Goal: Information Seeking & Learning: Learn about a topic

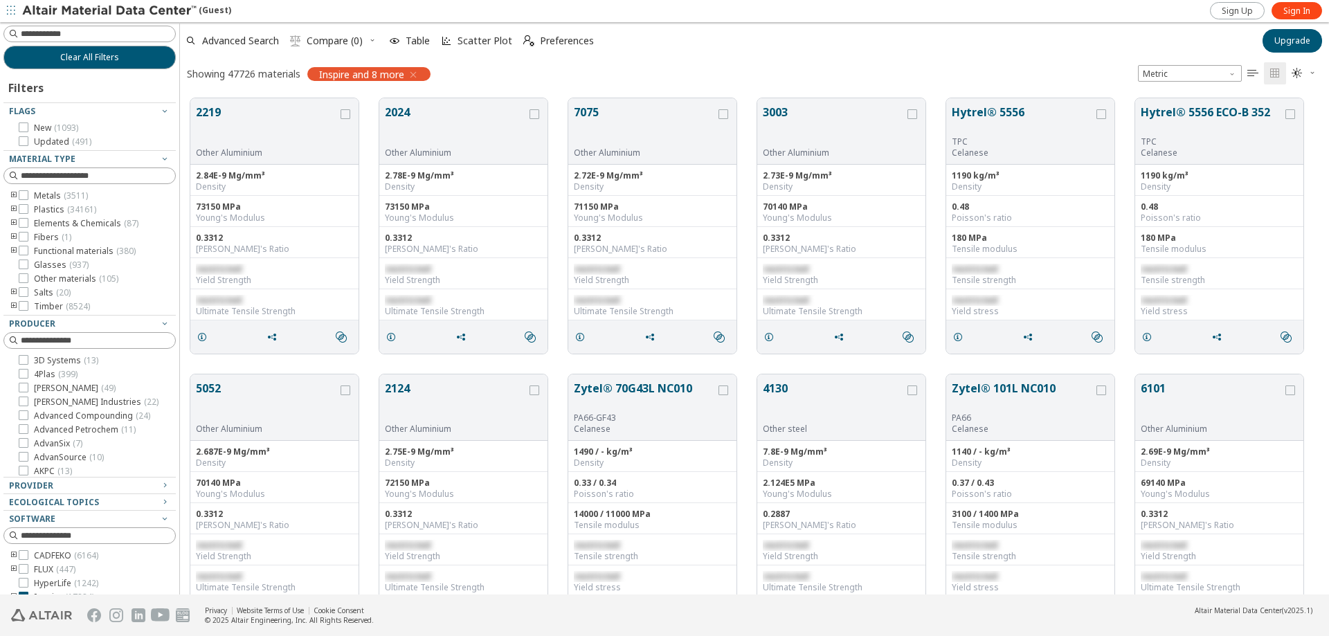
scroll to position [496, 1139]
click at [24, 196] on icon at bounding box center [24, 195] width 10 height 10
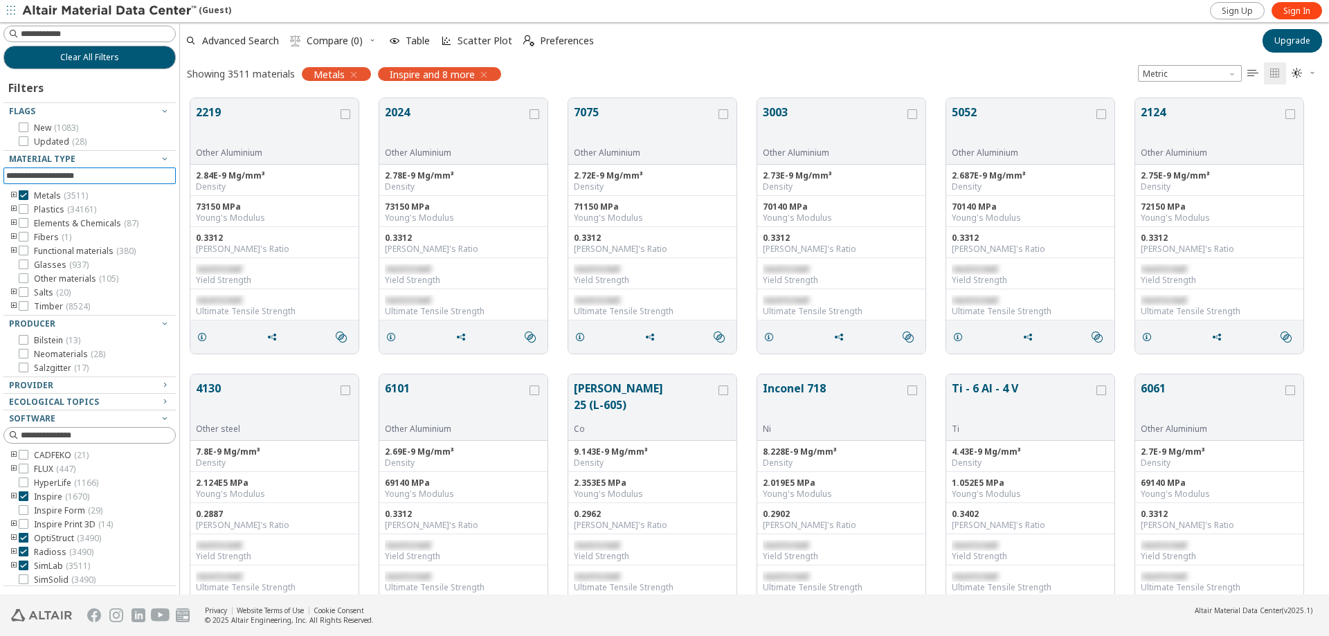
click at [126, 178] on input at bounding box center [91, 175] width 170 height 15
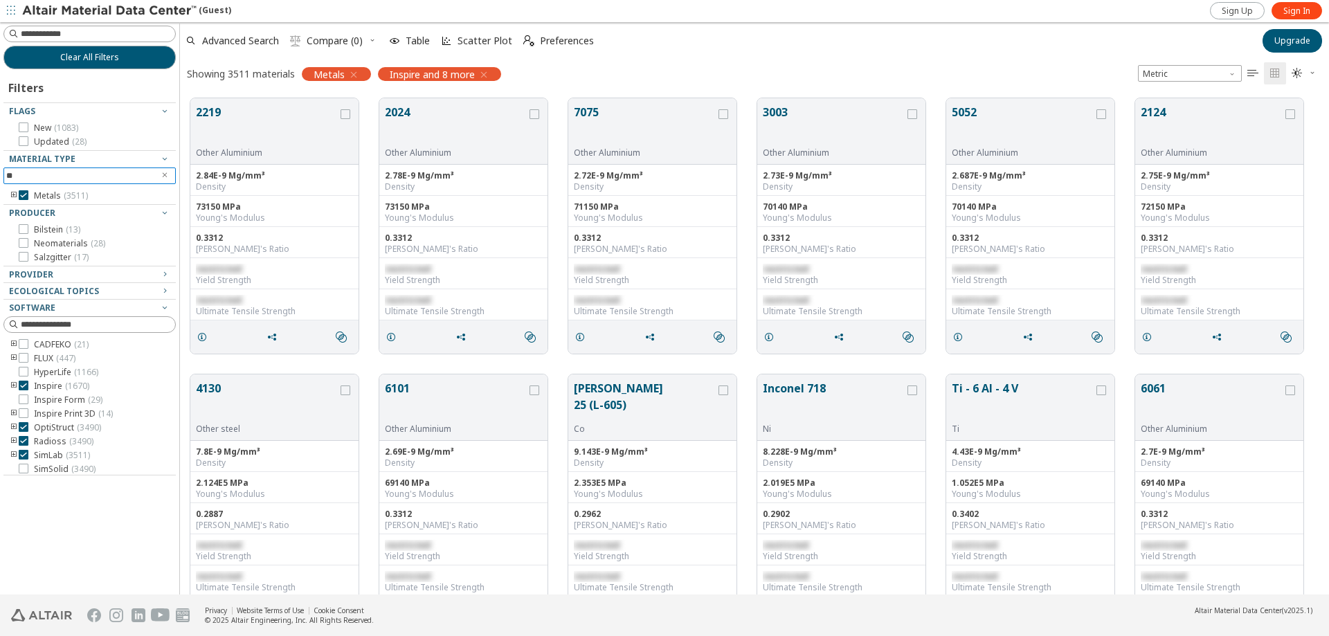
click at [116, 176] on input "**" at bounding box center [79, 175] width 147 height 15
type input "**"
click at [78, 172] on input "**" at bounding box center [79, 175] width 147 height 15
click at [94, 174] on input "**" at bounding box center [79, 175] width 147 height 15
click at [82, 169] on input "**" at bounding box center [79, 175] width 147 height 15
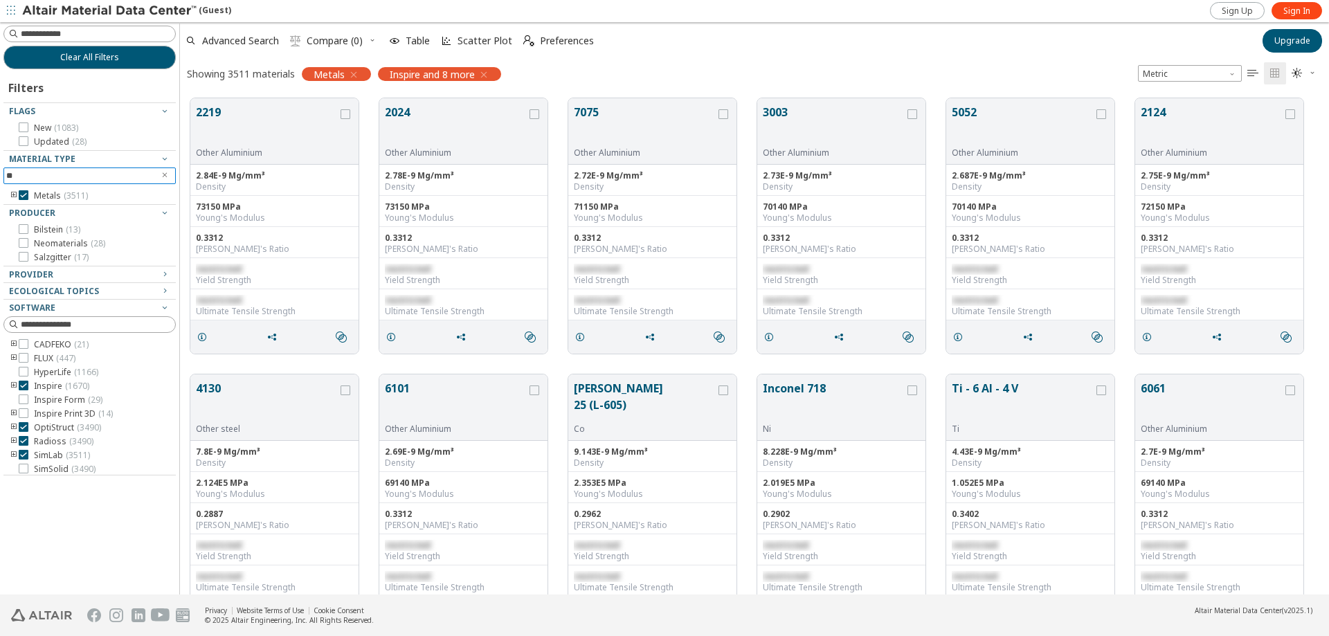
click at [92, 177] on input "**" at bounding box center [79, 175] width 147 height 15
click at [125, 165] on span "Material Type" at bounding box center [89, 159] width 161 height 17
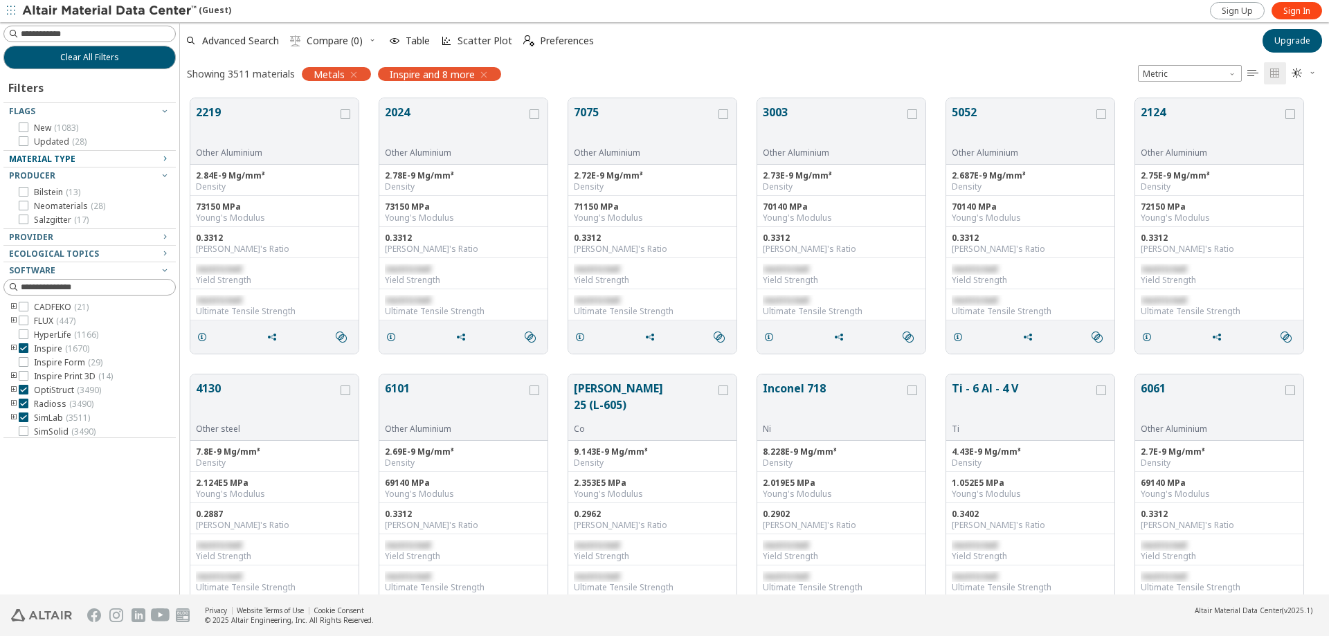
click at [117, 163] on div "Material Type" at bounding box center [84, 159] width 150 height 11
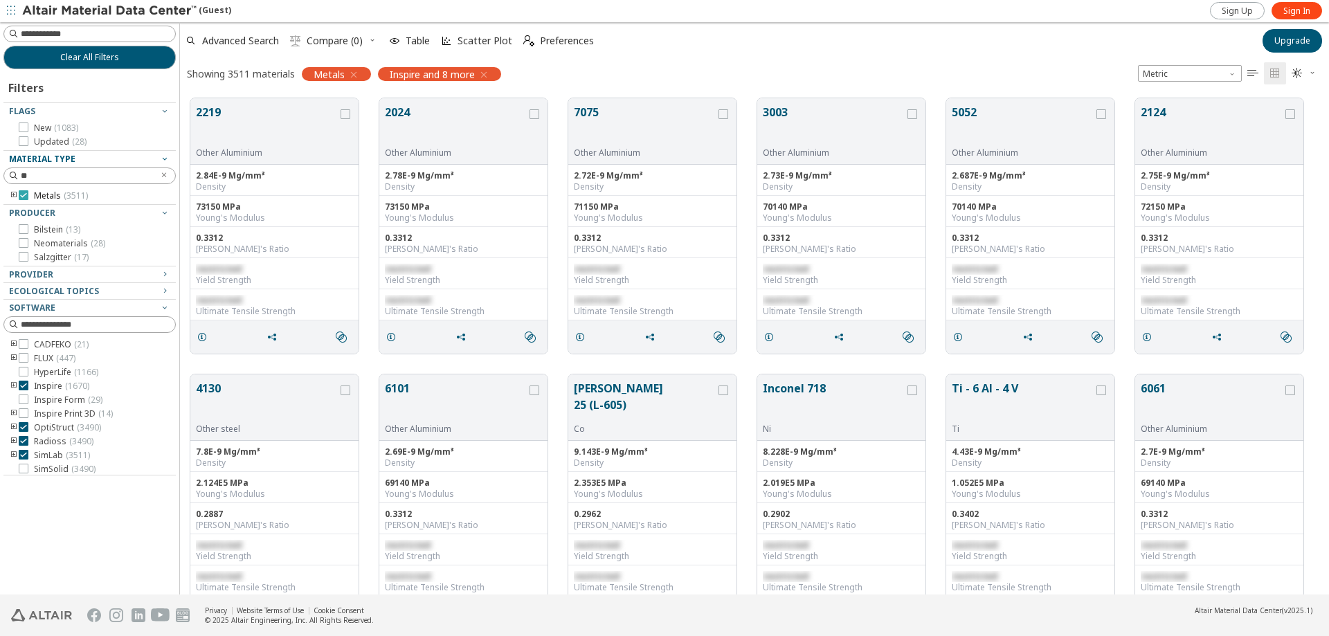
click at [50, 192] on span "Metals ( 3511 )" at bounding box center [61, 195] width 54 height 11
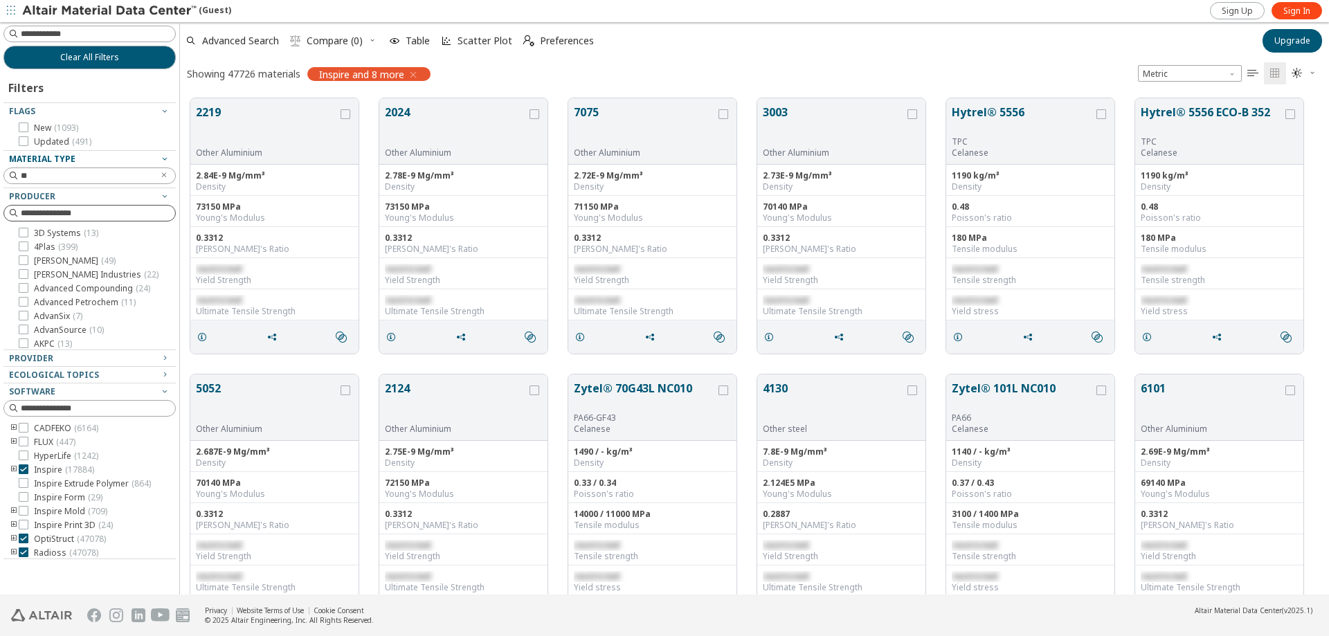
click at [96, 213] on input at bounding box center [98, 213] width 154 height 14
click at [10, 172] on div at bounding box center [14, 176] width 14 height 14
click at [44, 172] on input "**" at bounding box center [79, 175] width 147 height 15
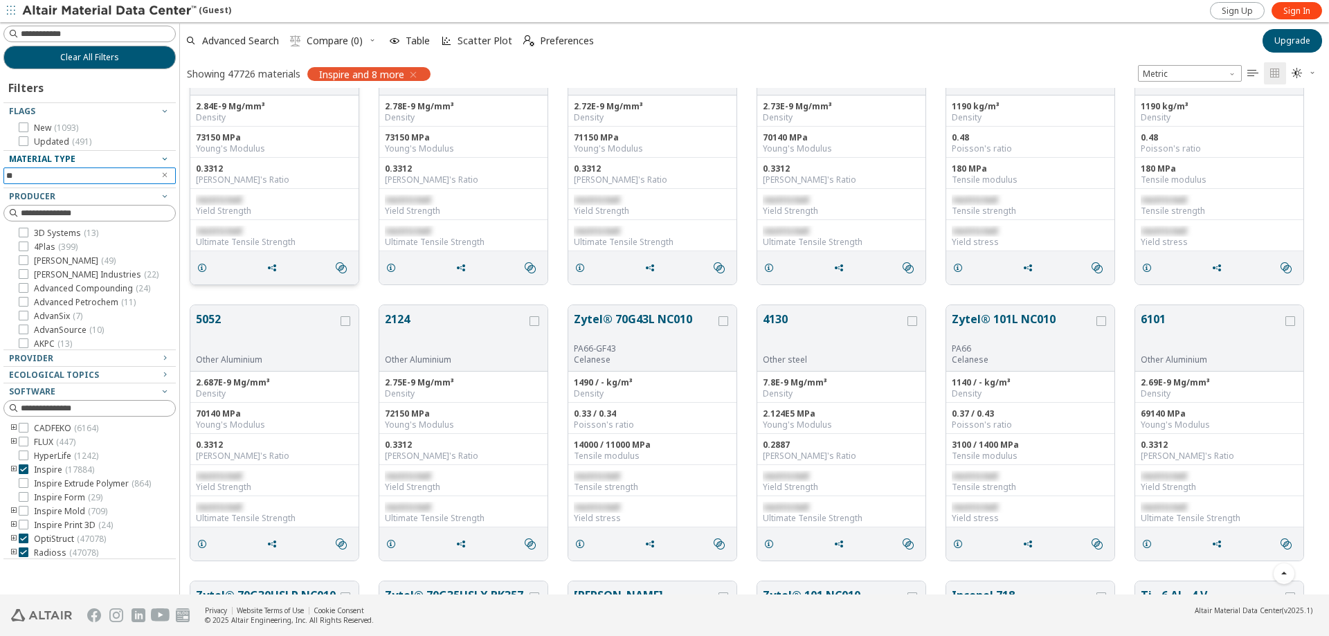
scroll to position [138, 0]
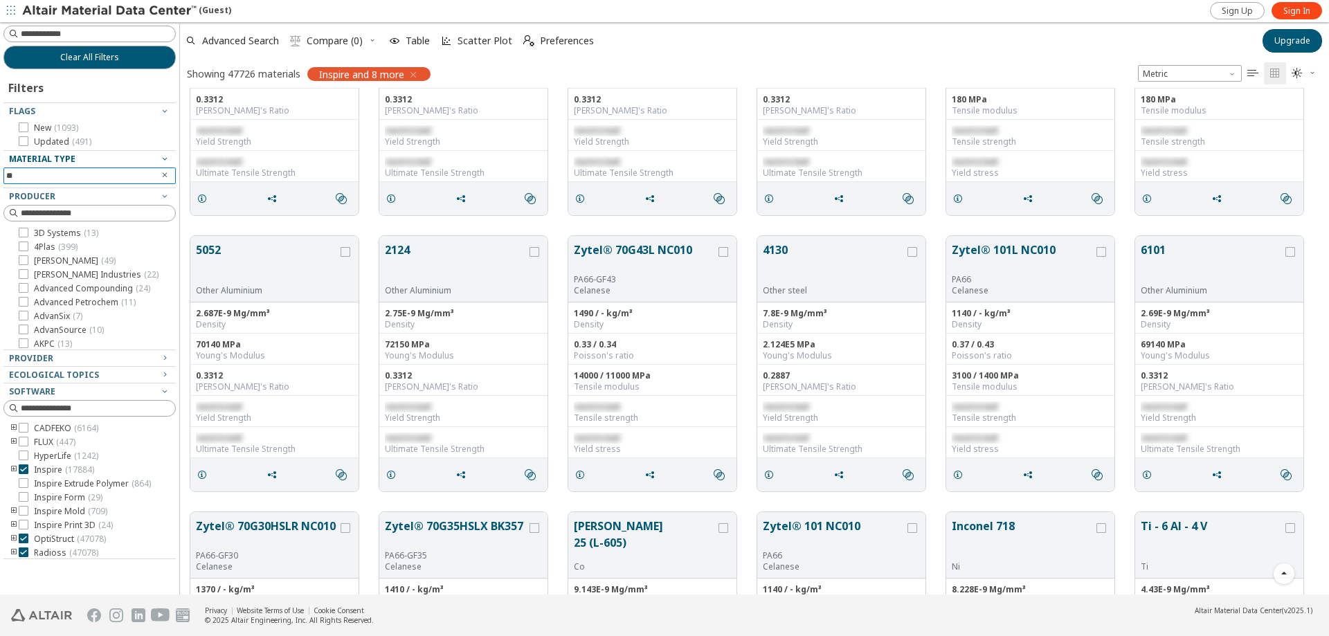
click at [165, 176] on icon "Clear text" at bounding box center [165, 175] width 8 height 8
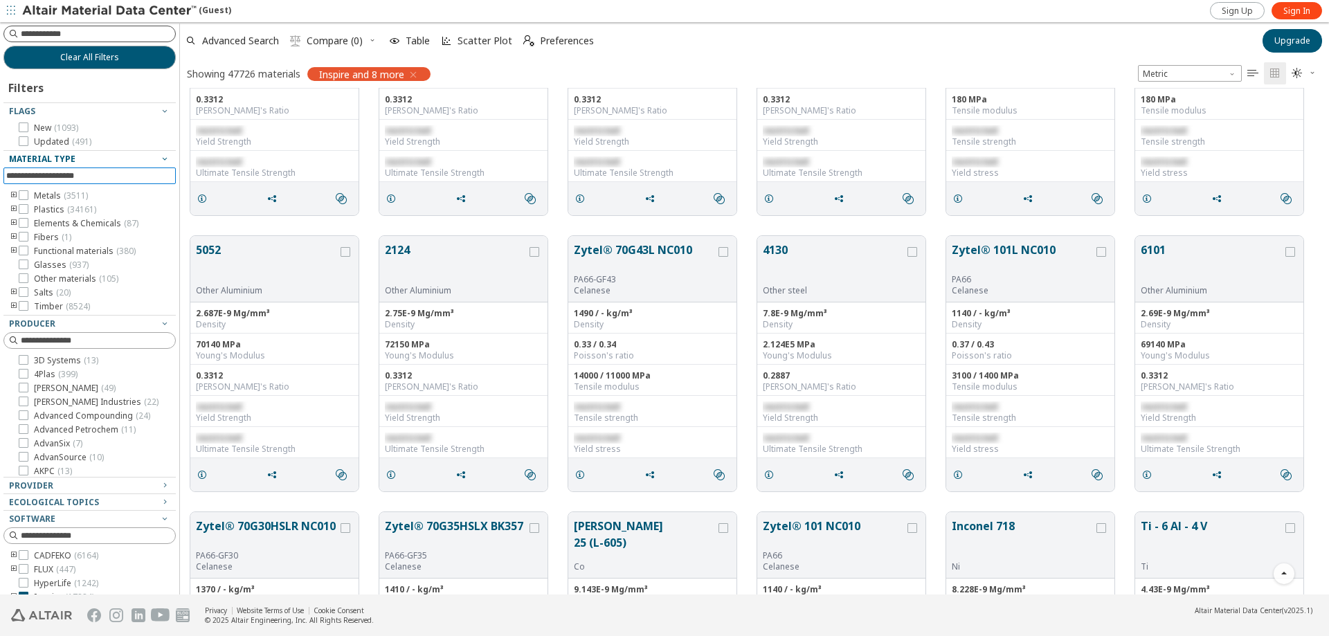
click at [57, 33] on input at bounding box center [98, 34] width 154 height 14
type input "*"
type input "*******"
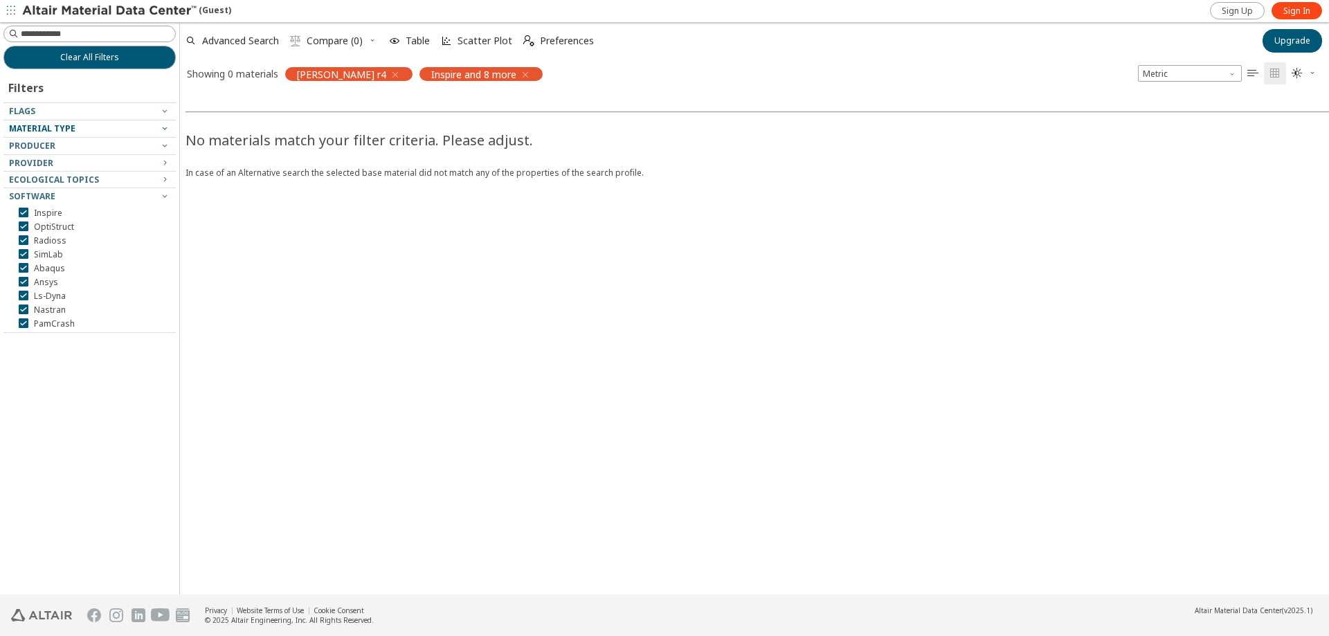
click at [466, 304] on div "No materials match your filter criteria. Please adjust. In case of an Alternati…" at bounding box center [844, 341] width 1329 height 507
click at [78, 12] on img at bounding box center [110, 11] width 176 height 14
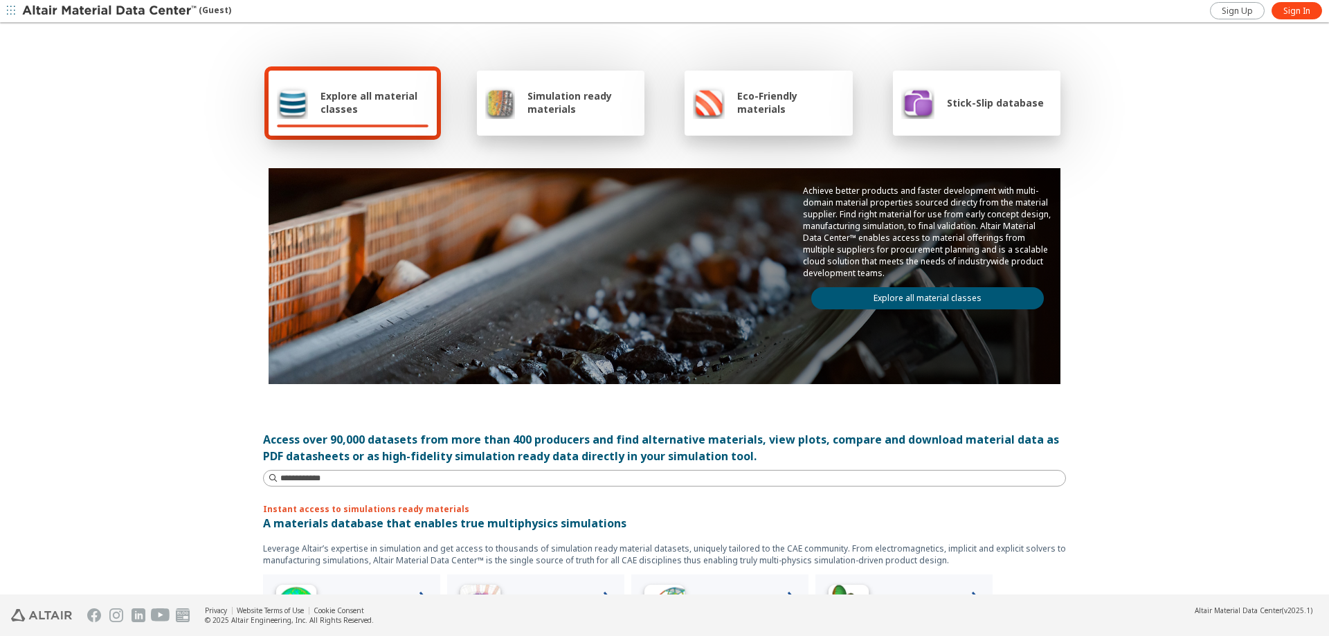
click at [345, 98] on span "Explore all material classes" at bounding box center [374, 102] width 108 height 26
click at [327, 99] on span "Explore all material classes" at bounding box center [374, 102] width 108 height 26
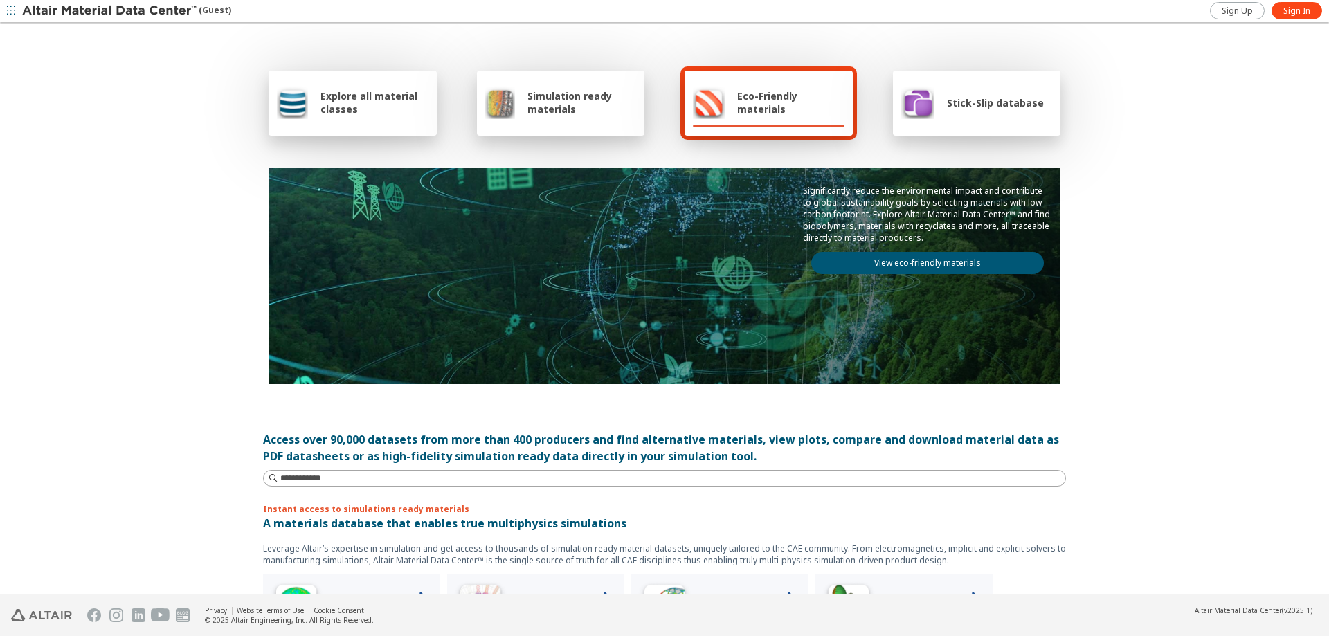
click at [298, 100] on img at bounding box center [292, 102] width 31 height 33
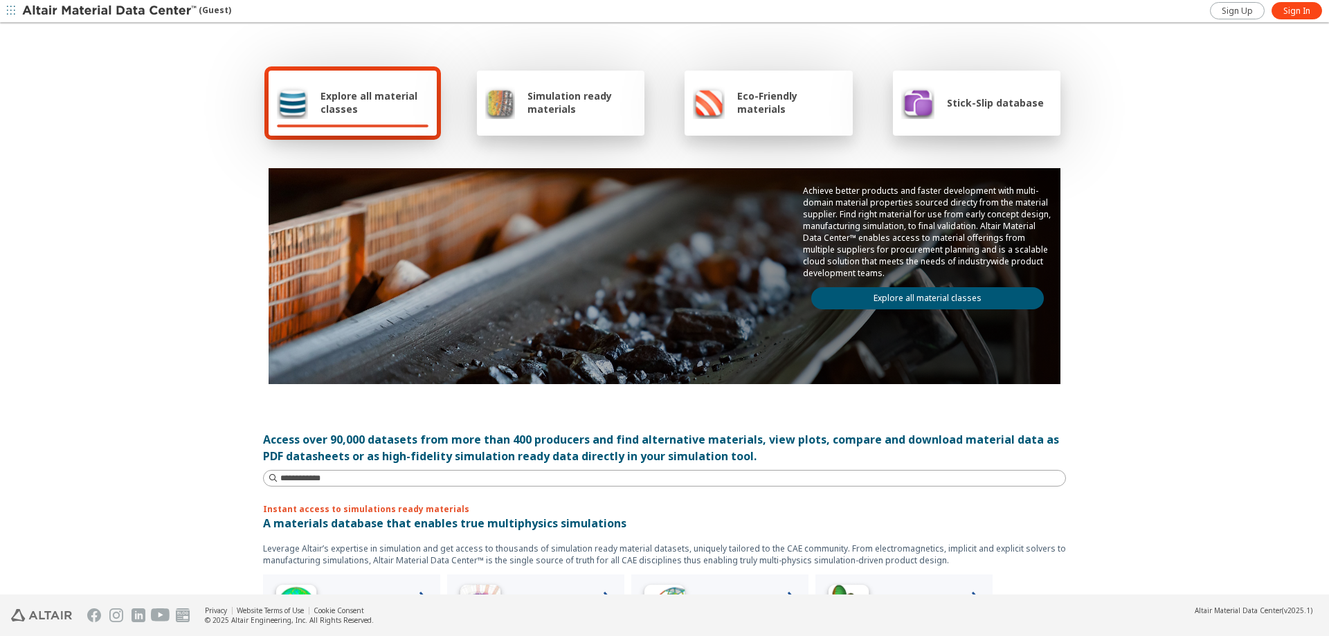
click at [13, 10] on icon "button" at bounding box center [11, 10] width 8 height 8
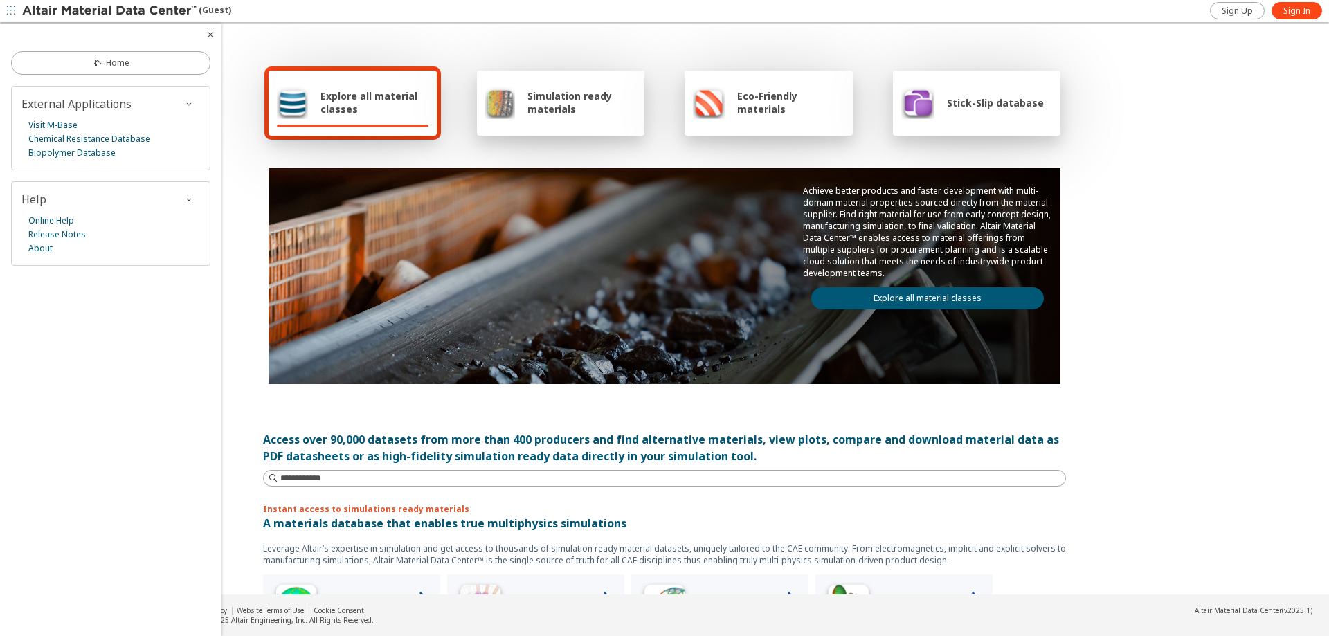
click at [365, 78] on div "Explore all material classes" at bounding box center [353, 103] width 168 height 65
click at [363, 94] on span "Explore all material classes" at bounding box center [374, 102] width 108 height 26
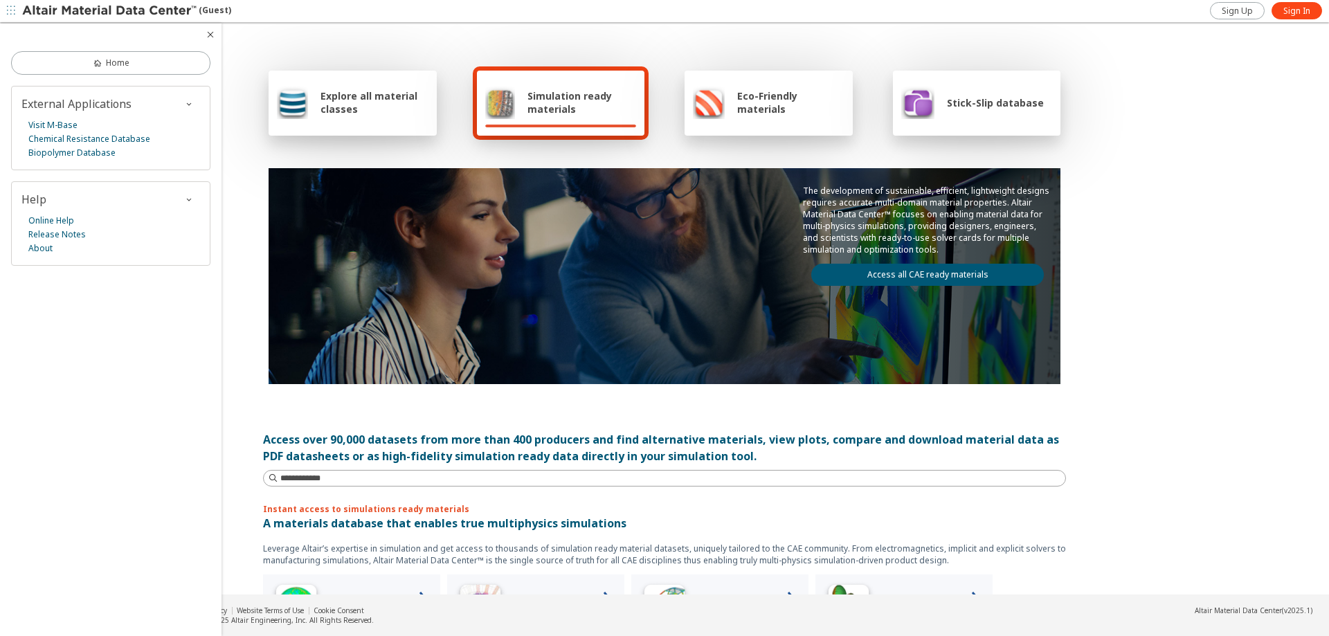
click at [306, 44] on div "Explore all material classes Simulation ready materials Eco-Friendly materials …" at bounding box center [664, 224] width 803 height 401
click at [377, 57] on div "Explore all material classes Simulation ready materials Eco-Friendly materials …" at bounding box center [664, 224] width 803 height 401
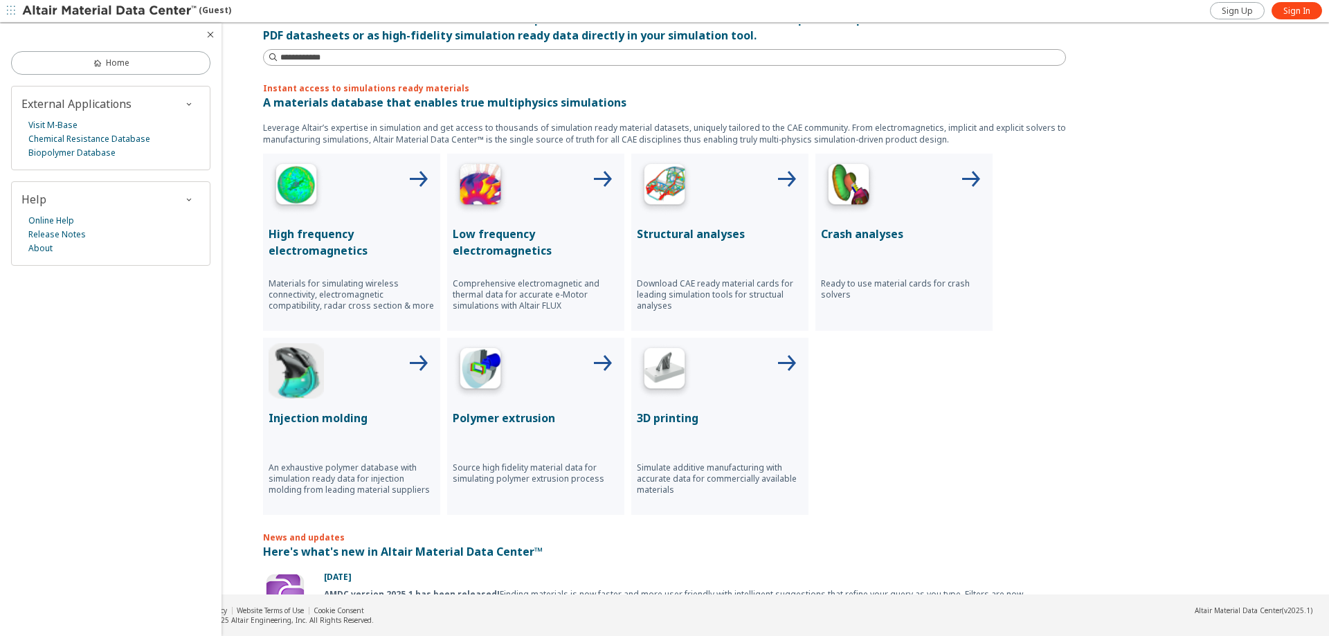
scroll to position [415, 0]
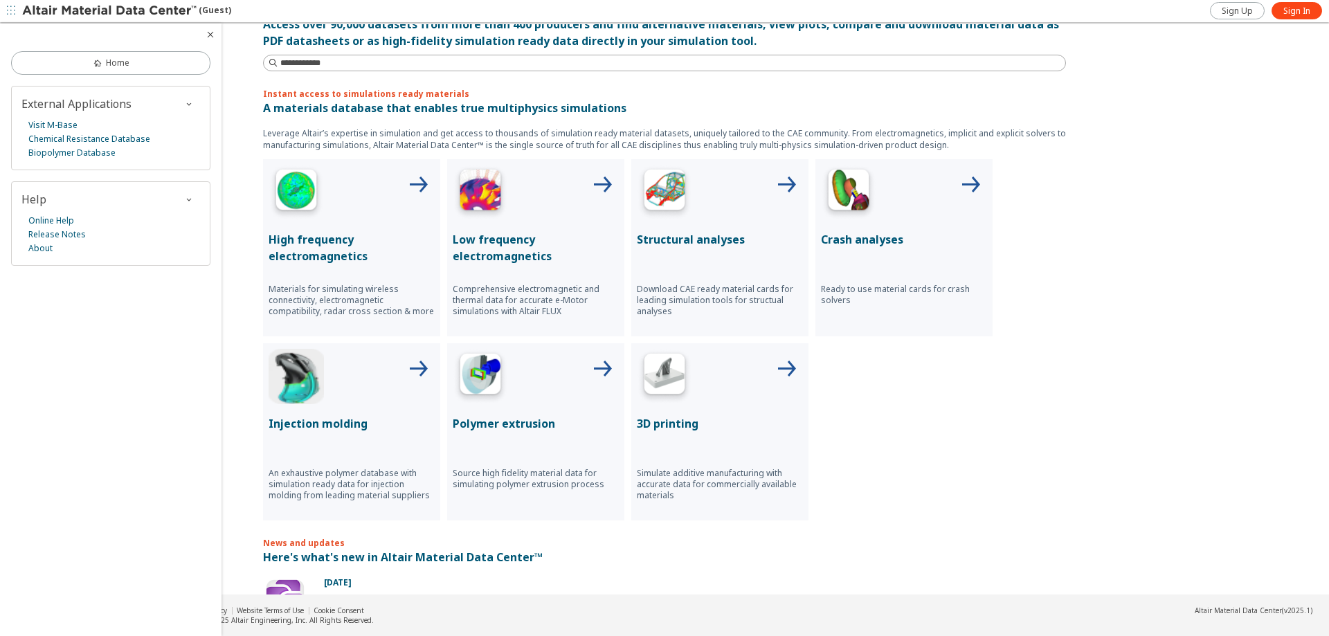
click at [669, 203] on img at bounding box center [664, 192] width 55 height 55
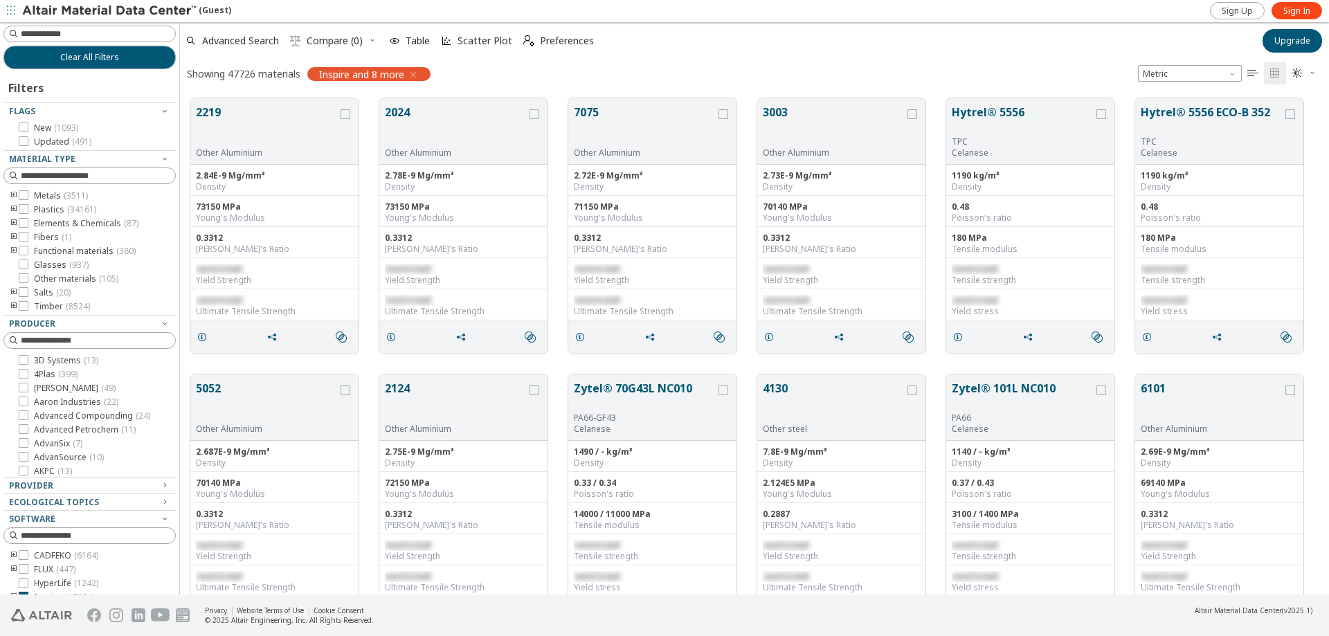
click at [18, 197] on icon "toogle group" at bounding box center [14, 195] width 10 height 11
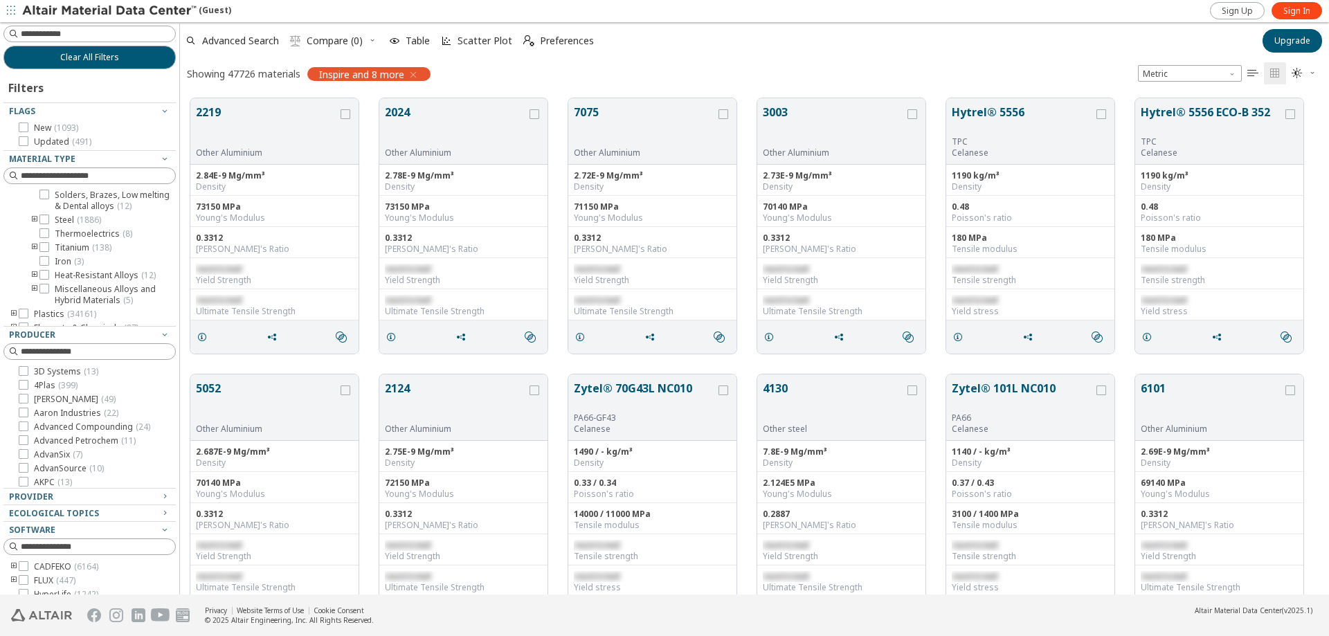
scroll to position [208, 0]
click at [33, 221] on icon "toogle group" at bounding box center [35, 215] width 10 height 11
click at [132, 218] on span "( 286 )" at bounding box center [138, 212] width 19 height 12
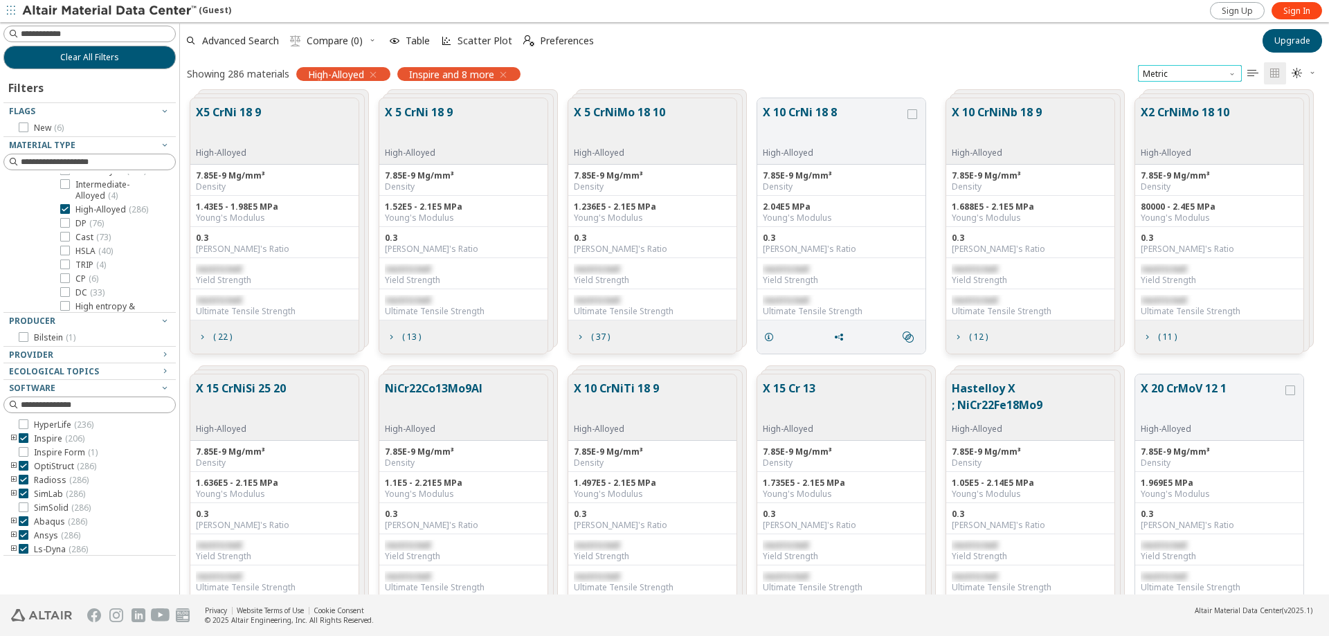
click at [1188, 71] on span "Metric" at bounding box center [1190, 73] width 104 height 17
click at [1159, 108] on span "Metric" at bounding box center [1156, 107] width 25 height 11
click at [411, 40] on span "Table" at bounding box center [418, 41] width 24 height 10
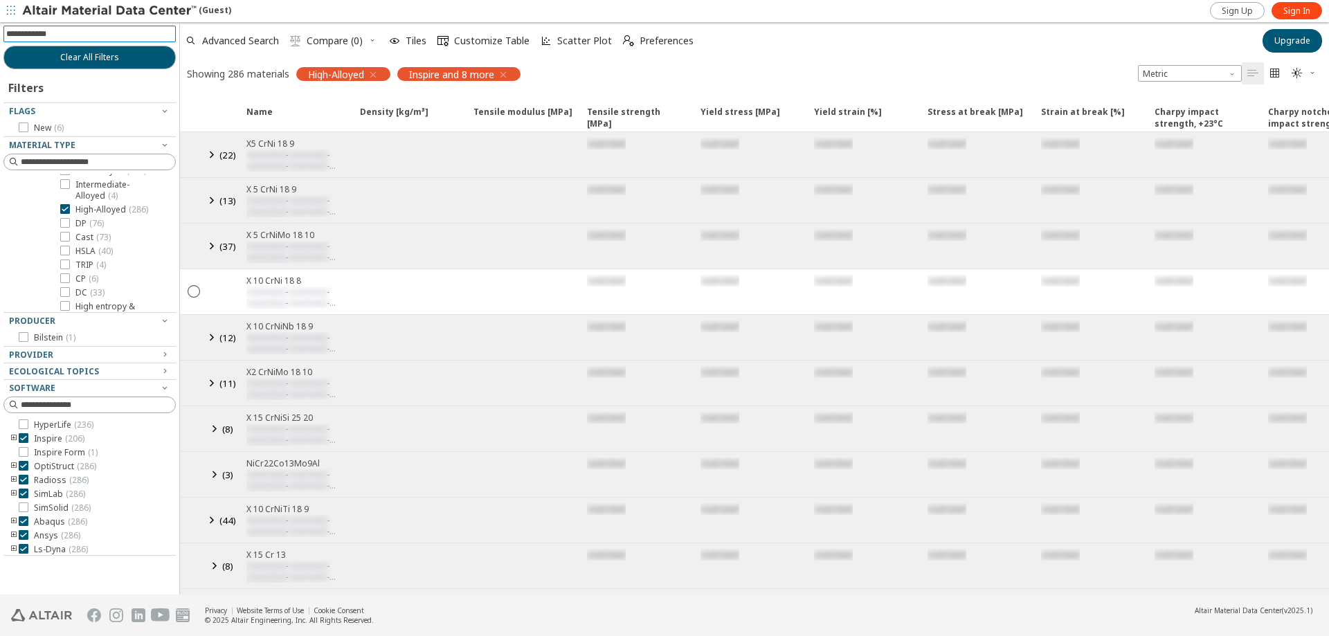
click at [111, 37] on input at bounding box center [91, 33] width 170 height 15
type input "***"
click at [80, 55] on span "Clear All Filters" at bounding box center [89, 57] width 59 height 11
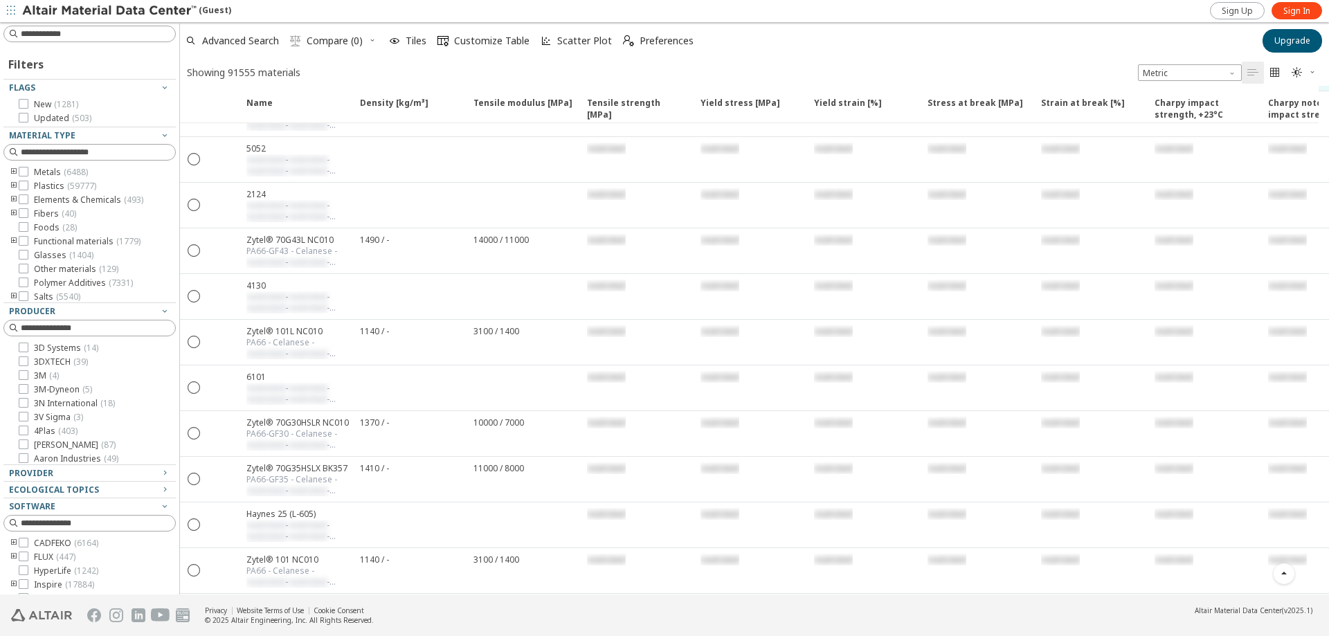
scroll to position [277, 0]
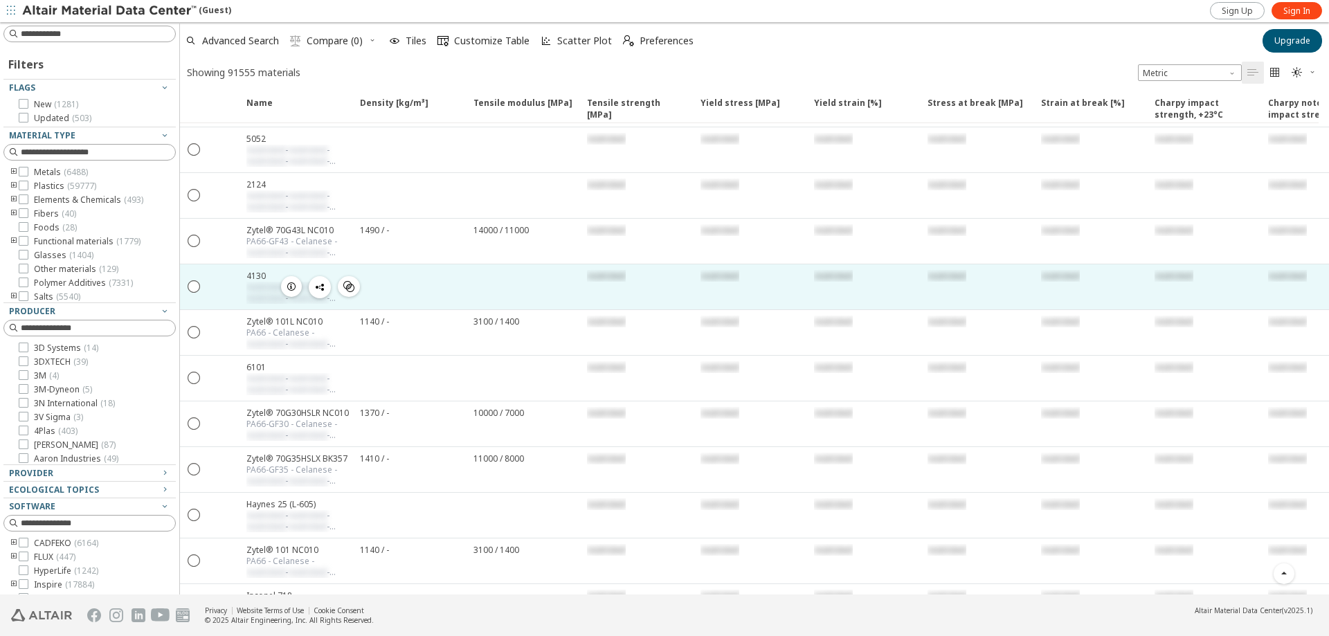
click at [186, 287] on div " " at bounding box center [194, 286] width 28 height 25
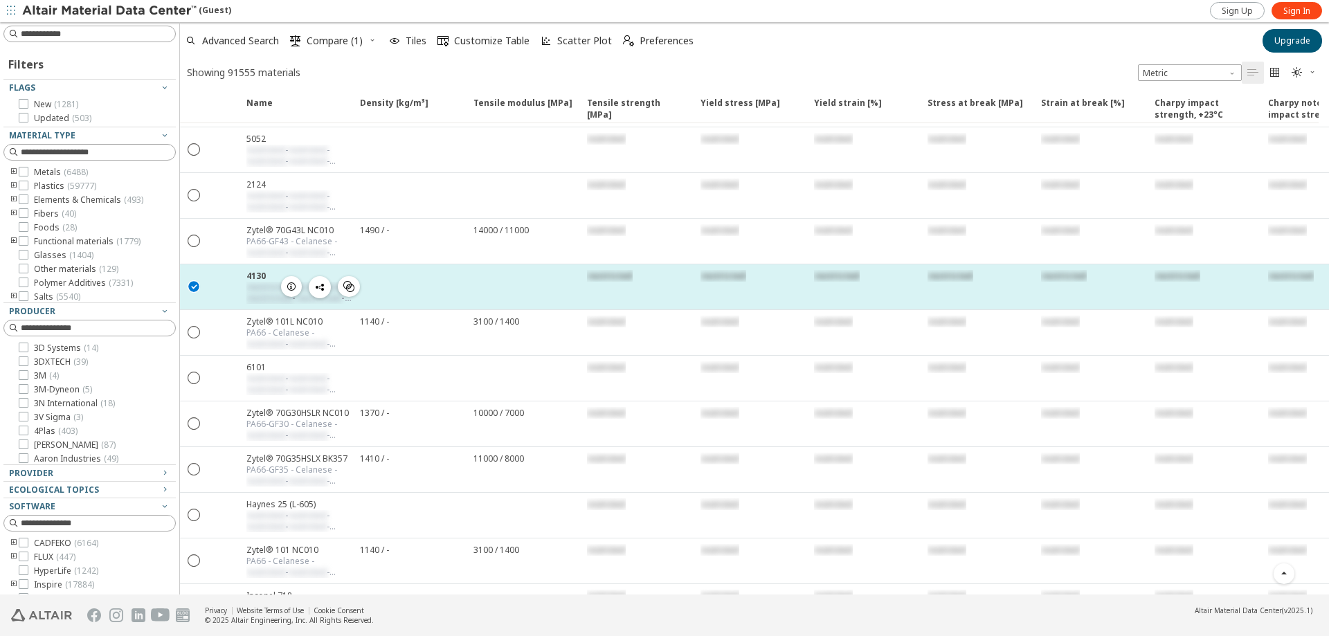
click at [341, 286] on span "" at bounding box center [349, 286] width 17 height 21
click at [296, 285] on icon "button" at bounding box center [291, 286] width 11 height 11
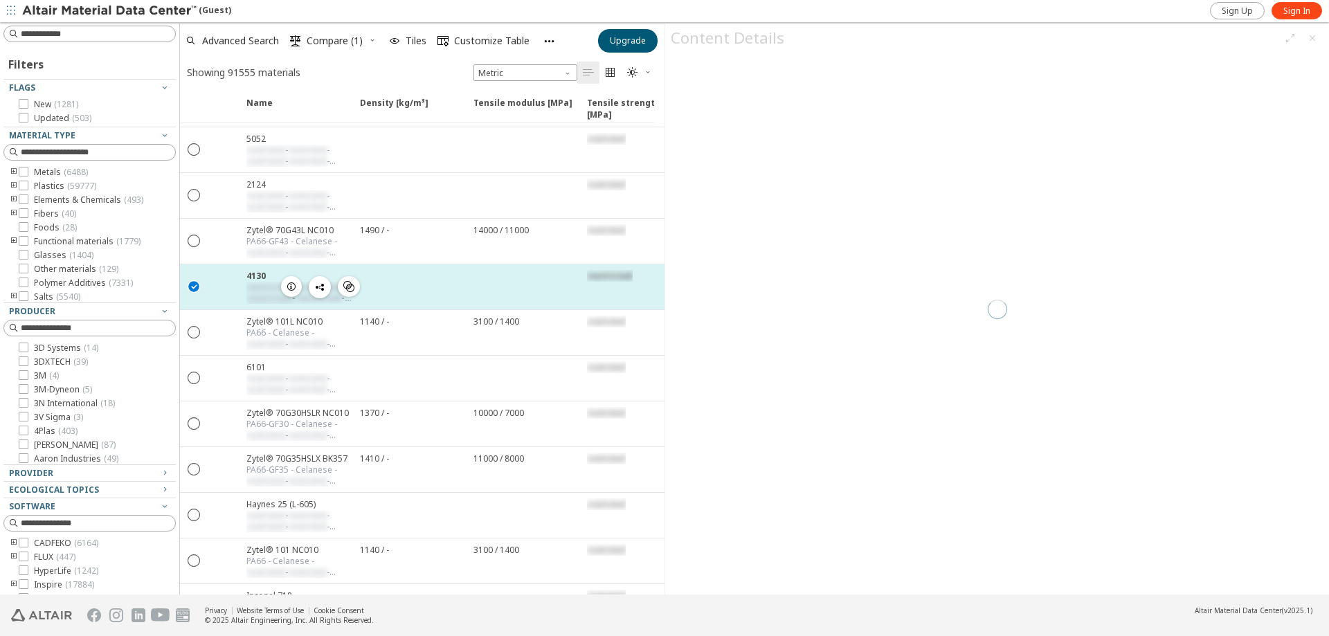
click at [455, 284] on div at bounding box center [409, 286] width 114 height 45
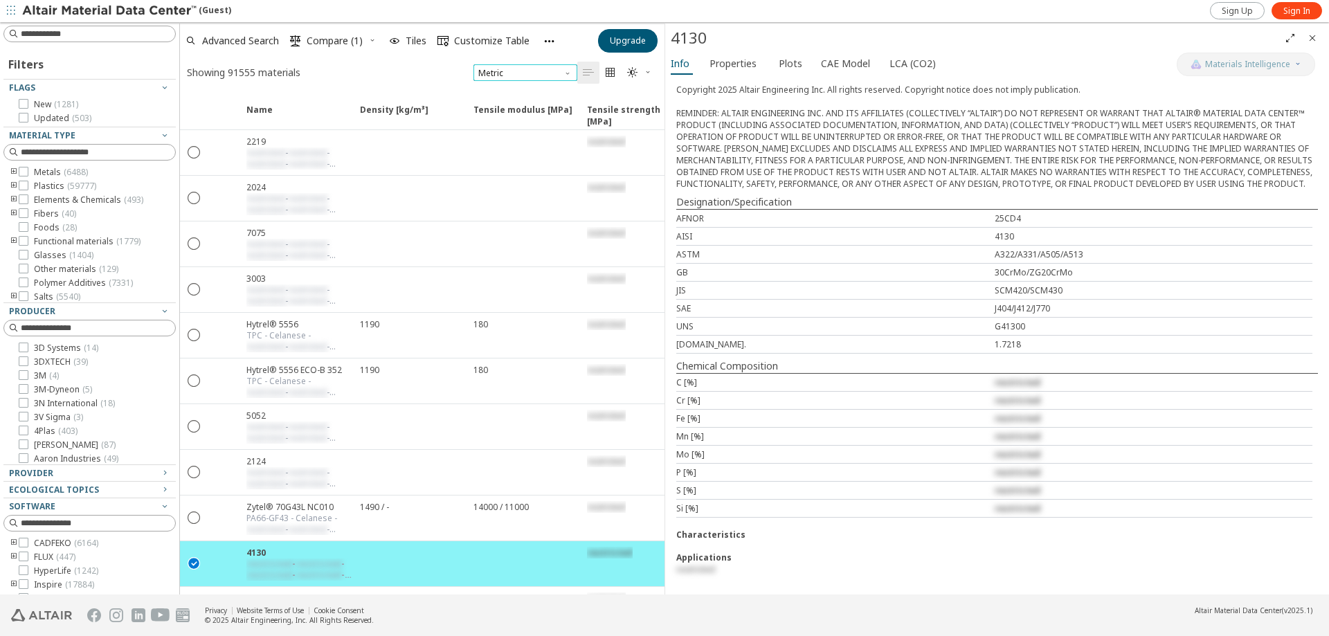
click at [537, 71] on span "Metric" at bounding box center [525, 72] width 104 height 17
click at [615, 75] on icon "" at bounding box center [610, 72] width 11 height 11
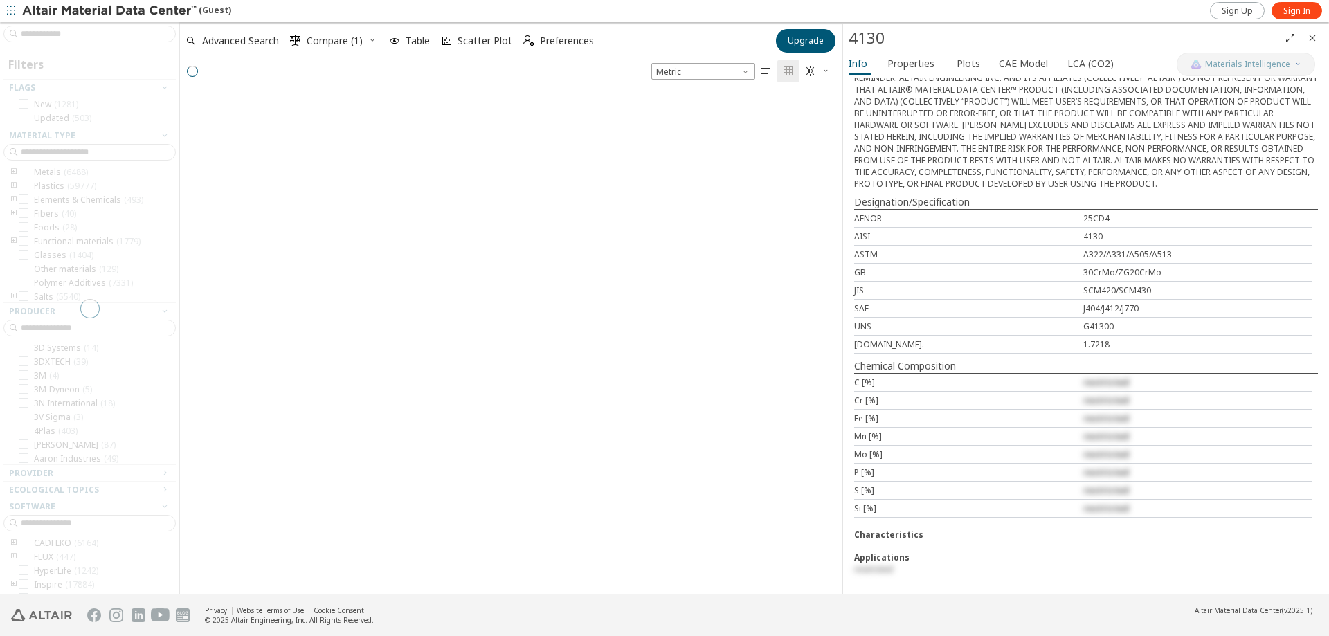
scroll to position [2238, 0]
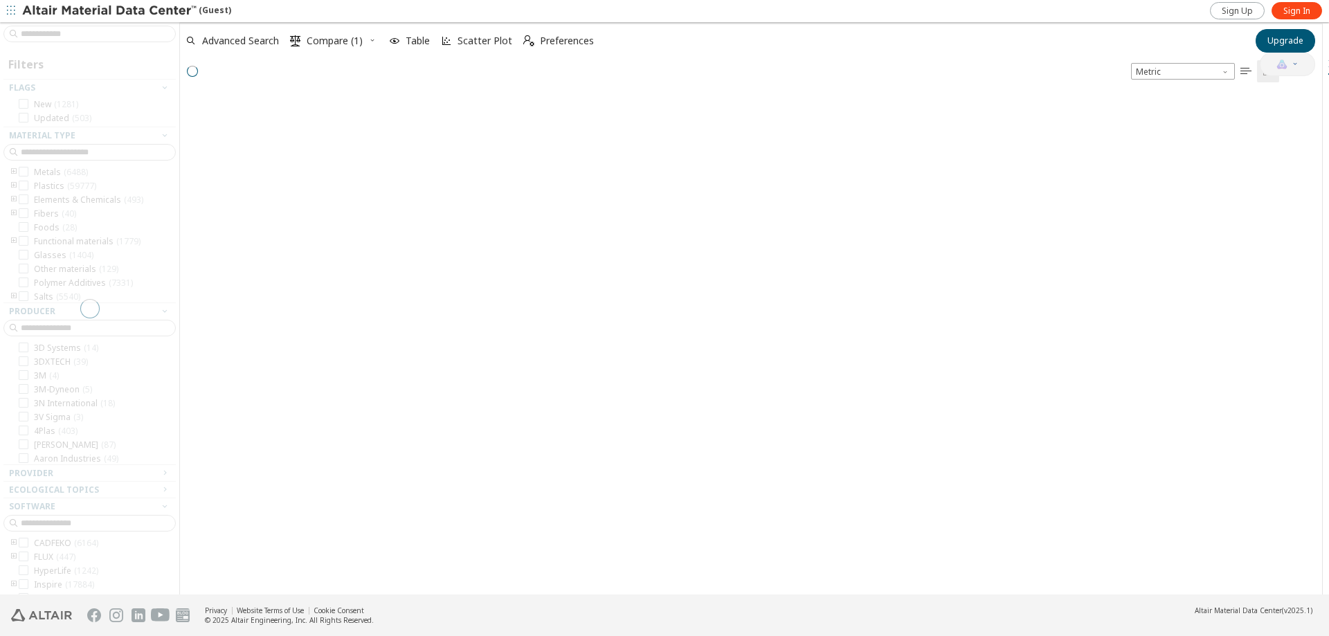
drag, startPoint x: 664, startPoint y: 87, endPoint x: 1328, endPoint y: 102, distance: 664.6
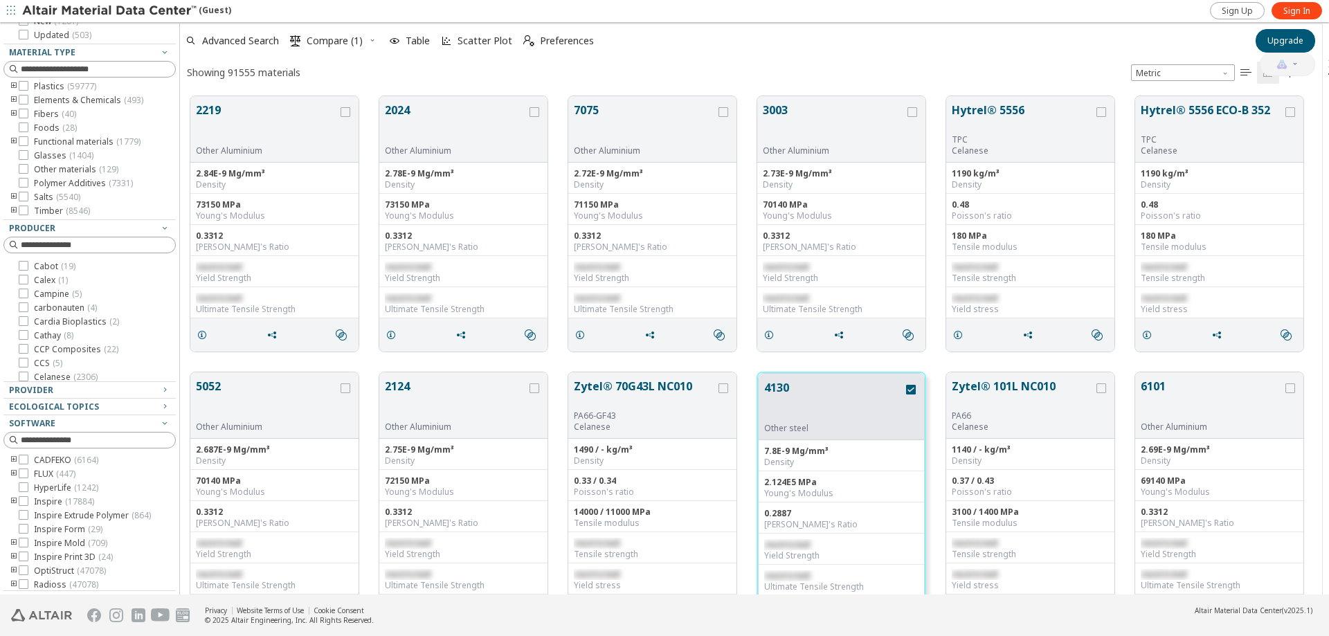
scroll to position [0, 0]
click at [96, 247] on input at bounding box center [91, 244] width 170 height 15
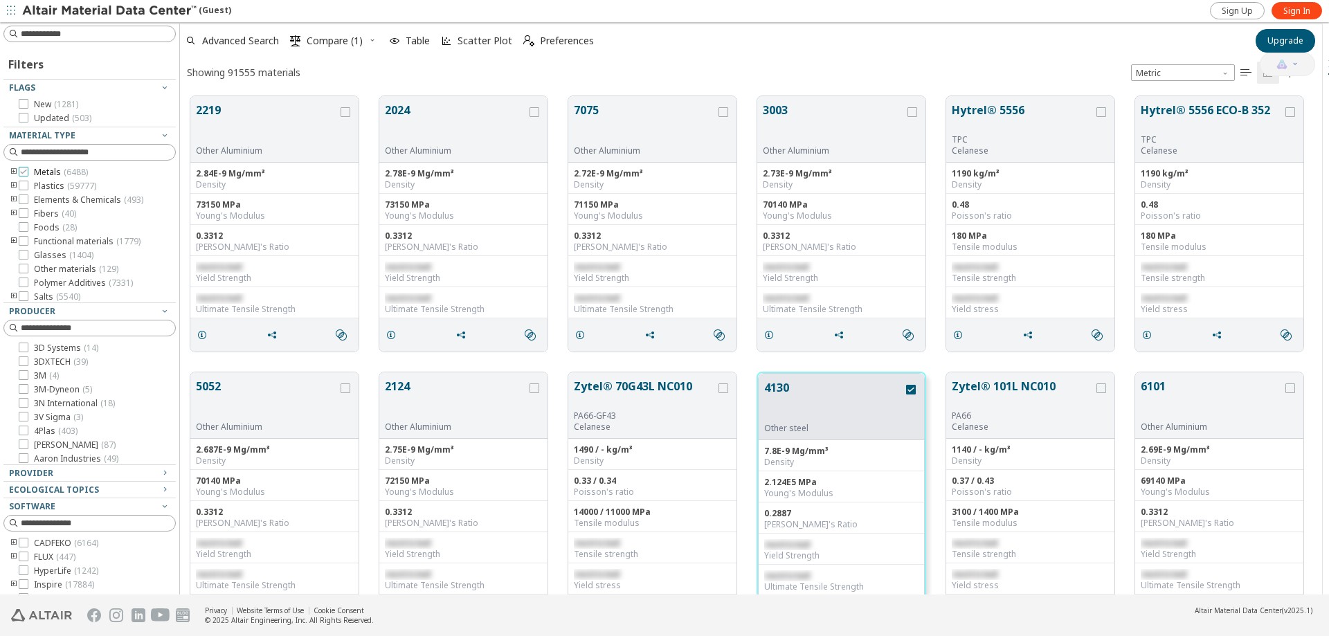
click at [24, 170] on icon at bounding box center [24, 172] width 10 height 10
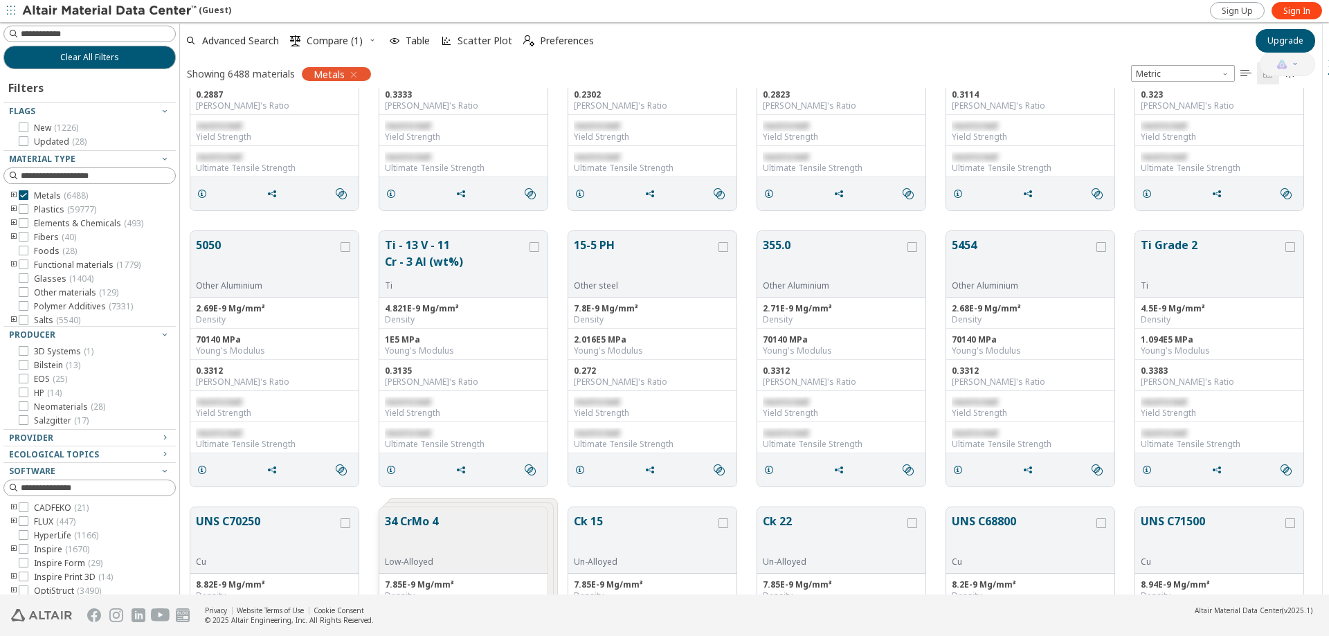
scroll to position [1799, 0]
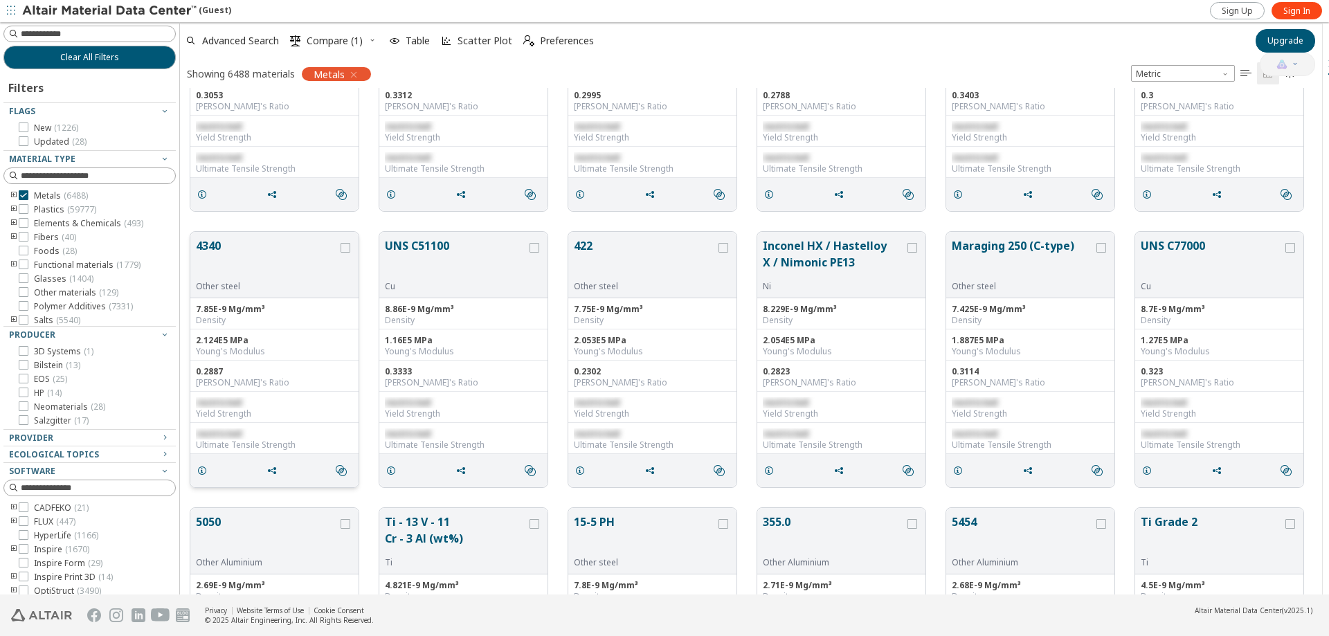
click at [248, 255] on button "4340" at bounding box center [267, 259] width 142 height 44
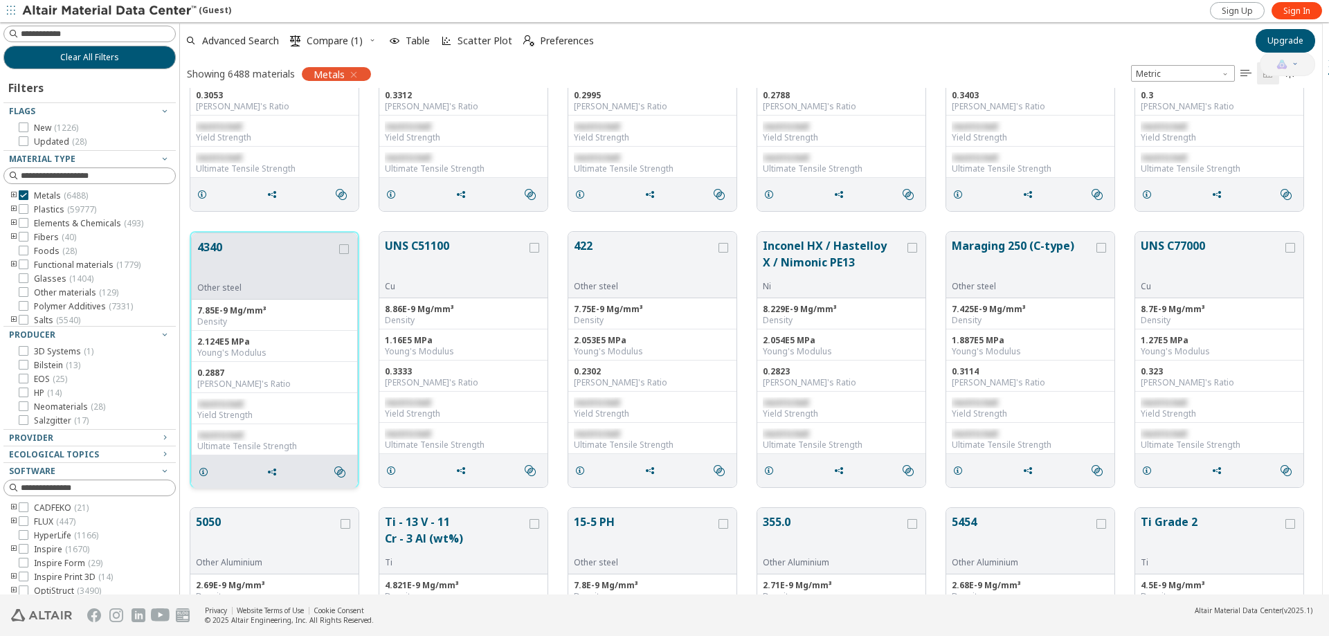
click at [338, 253] on div "grid" at bounding box center [343, 266] width 15 height 55
click at [342, 250] on icon "grid" at bounding box center [344, 249] width 10 height 10
click at [289, 263] on button "4340" at bounding box center [266, 261] width 139 height 44
